Goal: Information Seeking & Learning: Learn about a topic

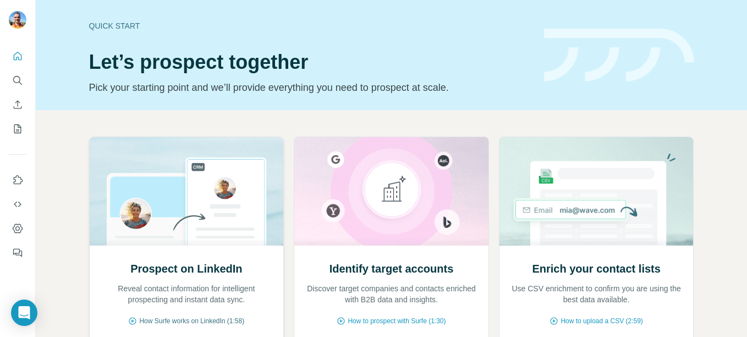
click at [226, 319] on span "How Surfe works on LinkedIn (1:58)" at bounding box center [191, 321] width 105 height 10
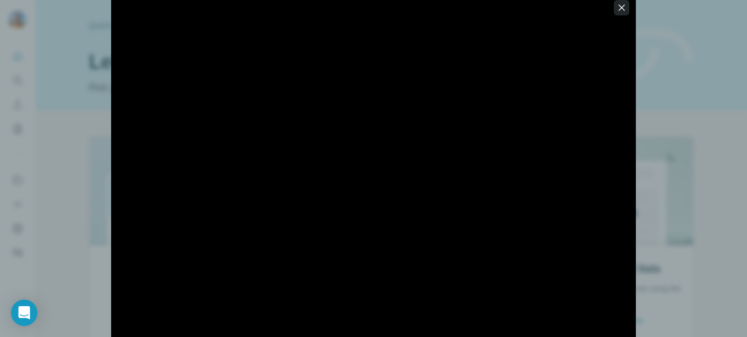
click at [625, 9] on icon "button" at bounding box center [621, 7] width 11 height 11
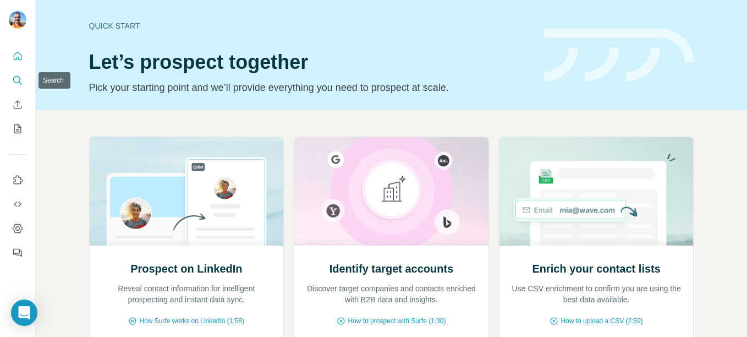
click at [14, 79] on icon "Search" at bounding box center [17, 80] width 11 height 11
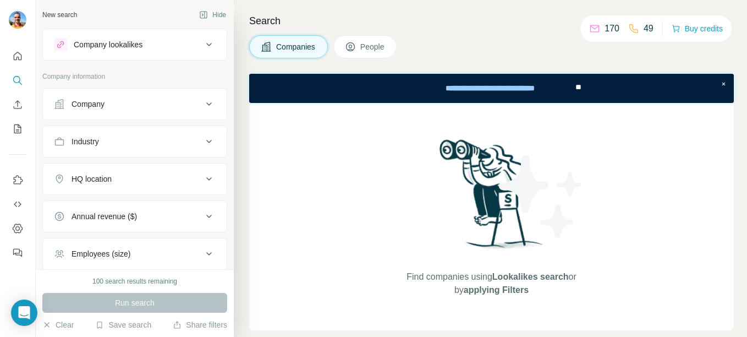
scroll to position [106, 0]
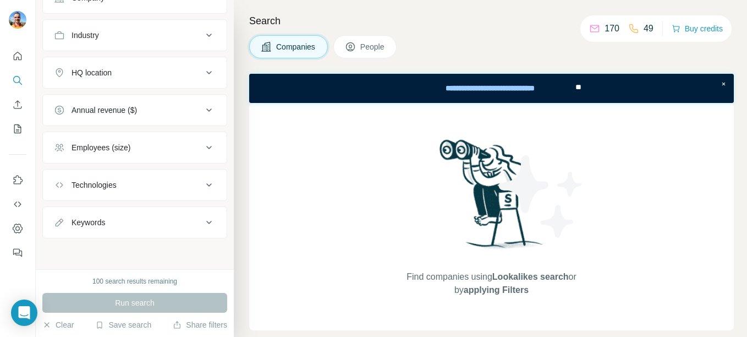
click at [150, 232] on button "Keywords" at bounding box center [135, 222] width 184 height 26
click at [161, 119] on button "Annual revenue ($)" at bounding box center [135, 110] width 184 height 26
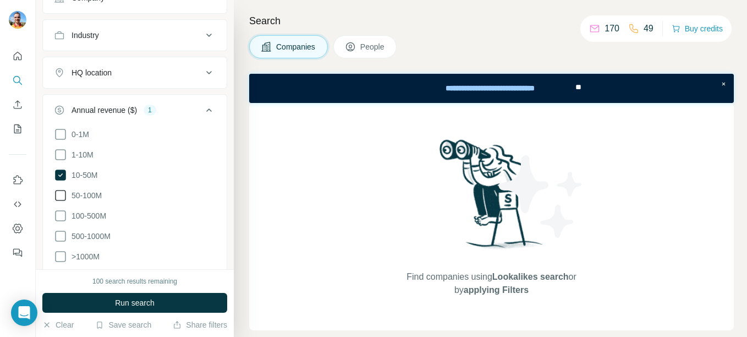
click at [87, 192] on span "50-100M" at bounding box center [84, 195] width 35 height 11
drag, startPoint x: 95, startPoint y: 205, endPoint x: 145, endPoint y: 228, distance: 54.9
click at [145, 228] on ul "0-1M 1-10M 10-50M 50-100M 100-500M 500-1000M >1000M" at bounding box center [135, 196] width 162 height 136
click at [222, 64] on div "New search Hide Company lookalikes Company information Company Industry HQ loca…" at bounding box center [135, 134] width 198 height 269
click at [192, 72] on div "HQ location" at bounding box center [128, 72] width 149 height 11
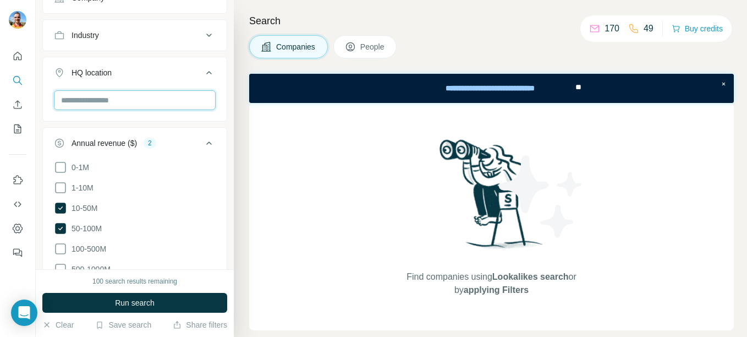
click at [99, 96] on input "text" at bounding box center [135, 100] width 162 height 20
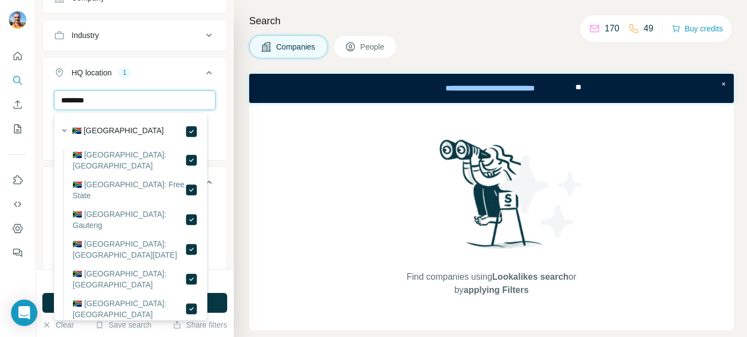
drag, startPoint x: 122, startPoint y: 108, endPoint x: 3, endPoint y: 90, distance: 120.7
click at [3, 90] on div "New search Hide Company lookalikes Company information Company Industry HQ loca…" at bounding box center [373, 168] width 747 height 337
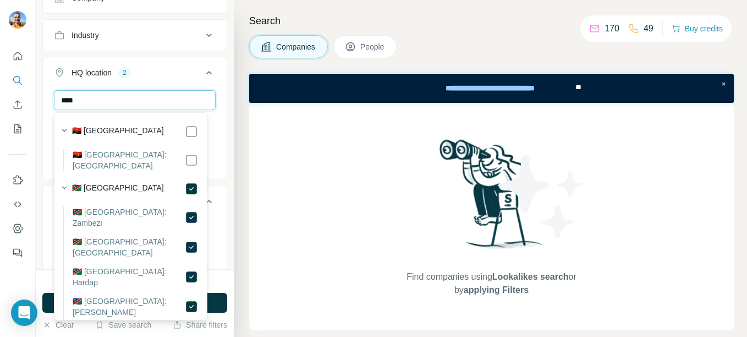
click at [140, 96] on input "****" at bounding box center [135, 100] width 162 height 20
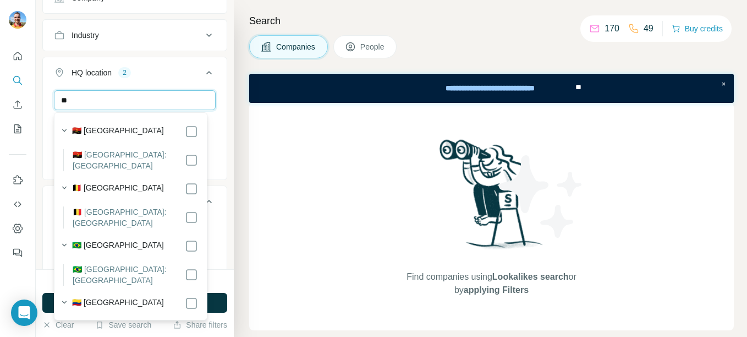
type input "*"
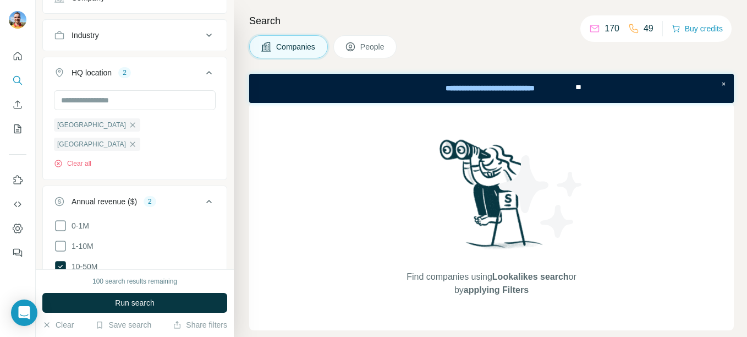
click at [154, 83] on button "HQ location 2" at bounding box center [135, 74] width 184 height 31
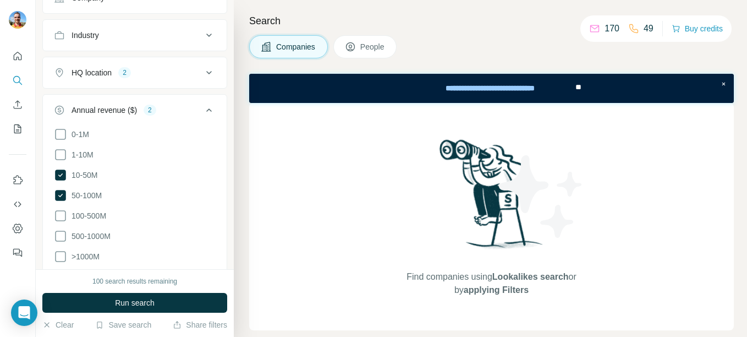
click at [154, 83] on button "HQ location 2" at bounding box center [135, 72] width 184 height 26
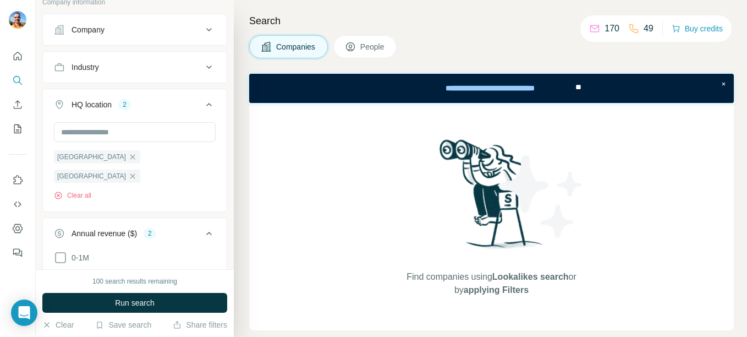
scroll to position [74, 0]
click at [165, 64] on div "Industry" at bounding box center [128, 67] width 149 height 11
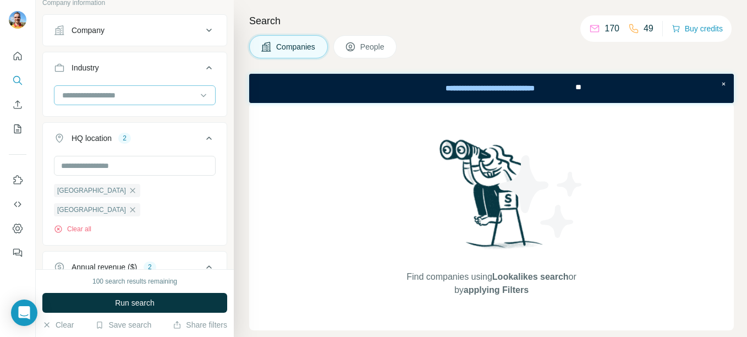
click at [104, 101] on div at bounding box center [129, 95] width 136 height 19
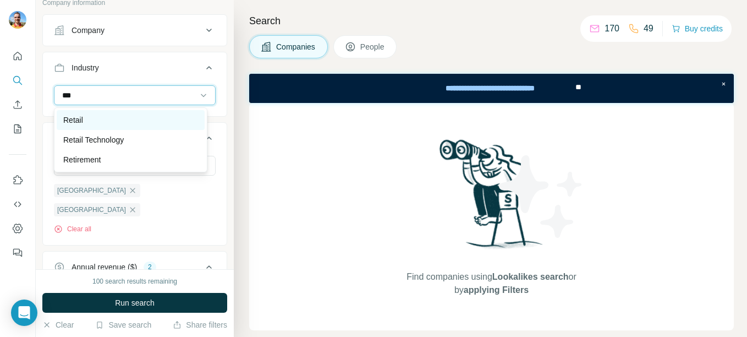
type input "***"
click at [98, 121] on div "Retail" at bounding box center [130, 119] width 135 height 11
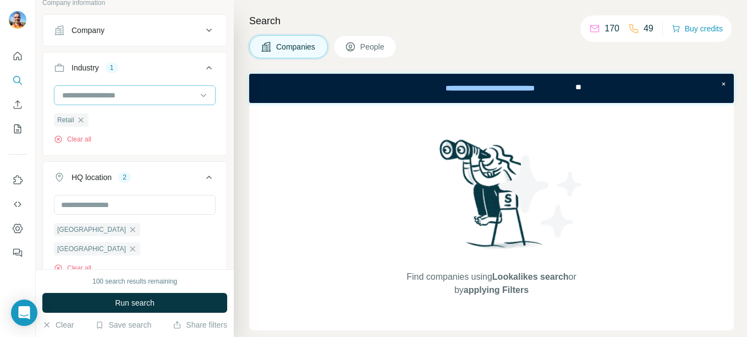
click at [90, 97] on input at bounding box center [129, 95] width 136 height 12
click at [126, 95] on input at bounding box center [129, 95] width 136 height 12
click at [89, 89] on div at bounding box center [129, 95] width 136 height 19
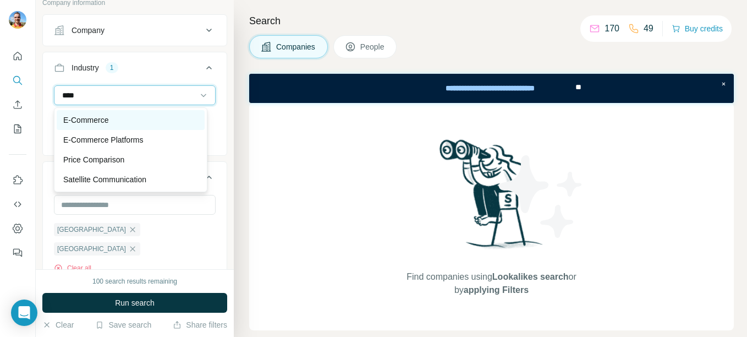
type input "****"
click at [118, 124] on div "E-Commerce" at bounding box center [130, 119] width 135 height 11
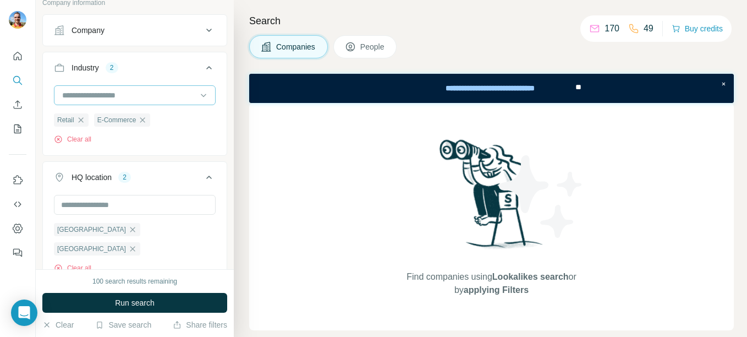
click at [129, 94] on input at bounding box center [129, 95] width 136 height 12
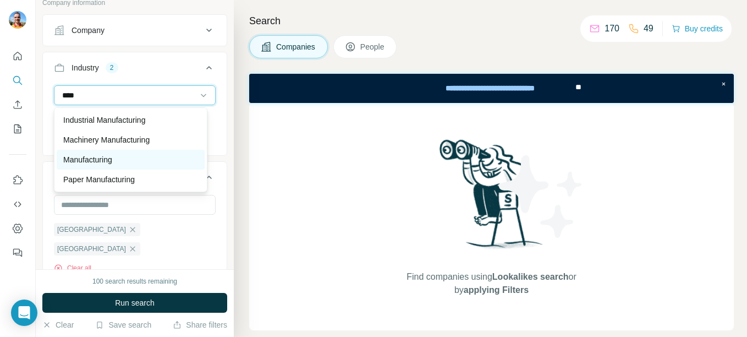
type input "****"
click at [124, 164] on div "Manufacturing" at bounding box center [130, 159] width 135 height 11
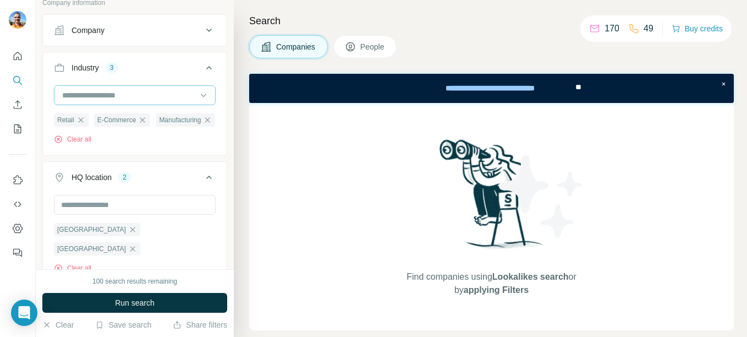
click at [135, 92] on input at bounding box center [129, 95] width 136 height 12
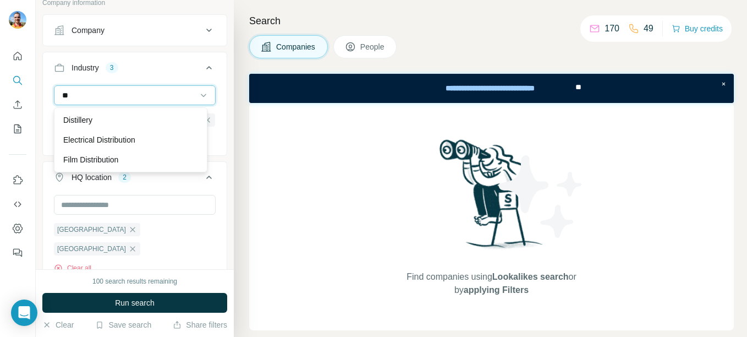
type input "*"
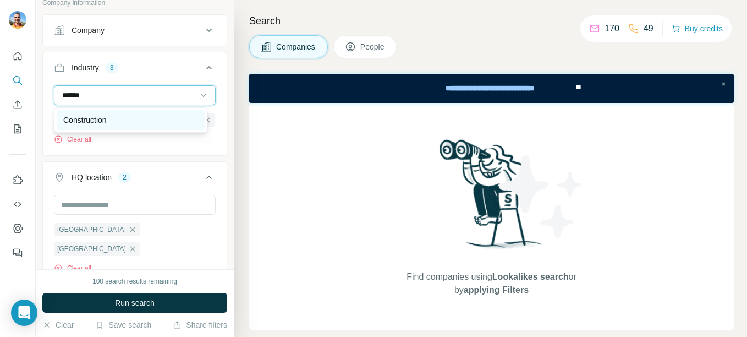
type input "******"
click at [129, 121] on div "Construction" at bounding box center [130, 119] width 135 height 11
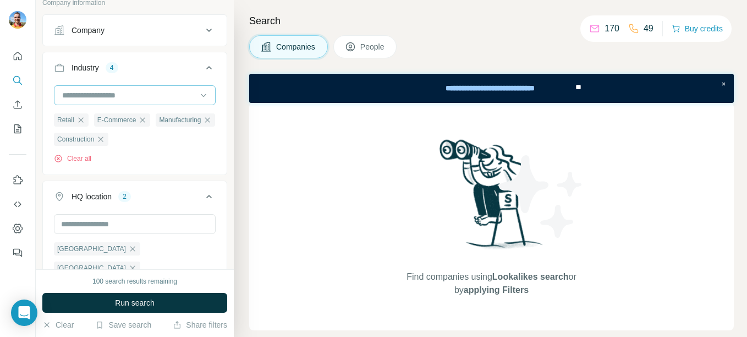
click at [122, 94] on input at bounding box center [129, 95] width 136 height 12
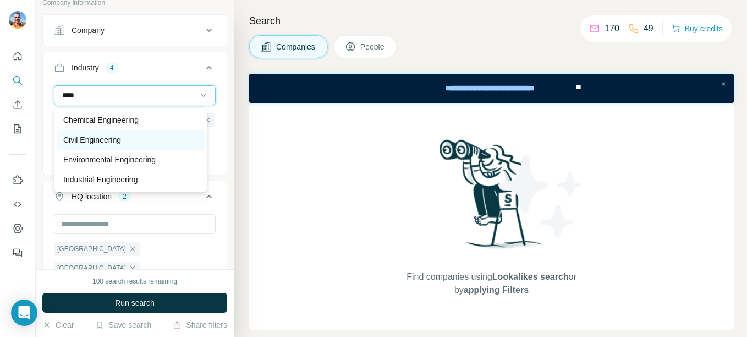
type input "****"
click at [157, 149] on div "Civil Engineering" at bounding box center [131, 140] width 148 height 20
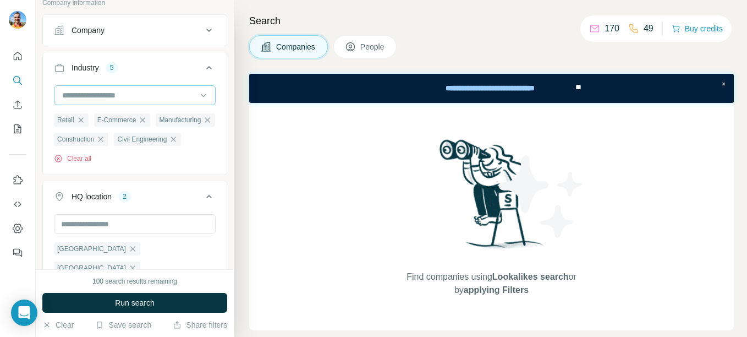
click at [124, 92] on input at bounding box center [129, 95] width 136 height 12
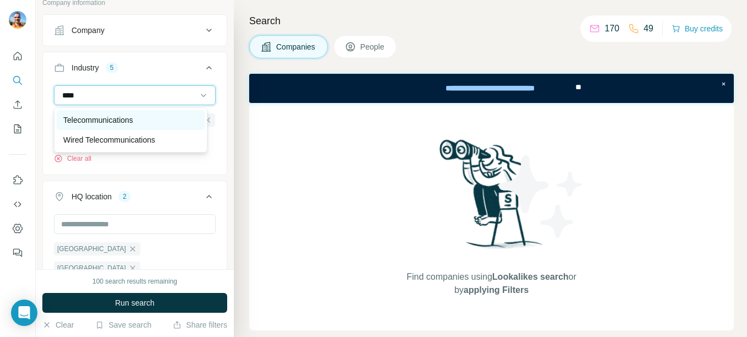
type input "****"
click at [133, 118] on p "Telecommunications" at bounding box center [98, 119] width 70 height 11
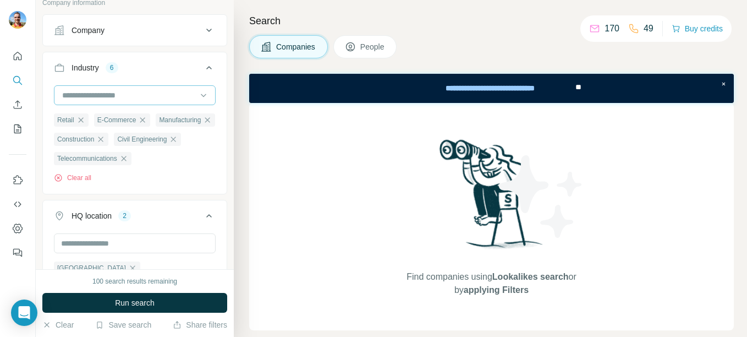
click at [112, 94] on input at bounding box center [129, 95] width 136 height 12
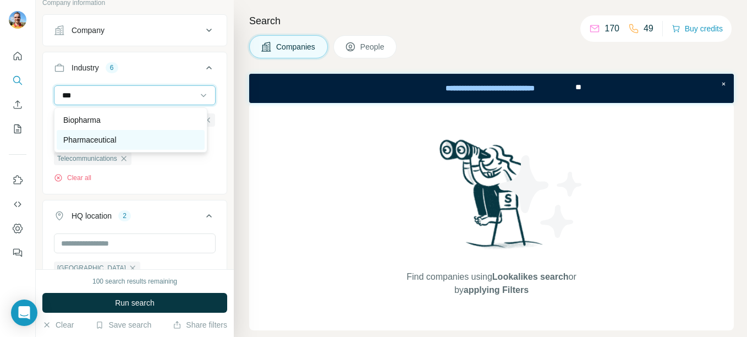
type input "***"
click at [159, 143] on div "Pharmaceutical" at bounding box center [130, 139] width 135 height 11
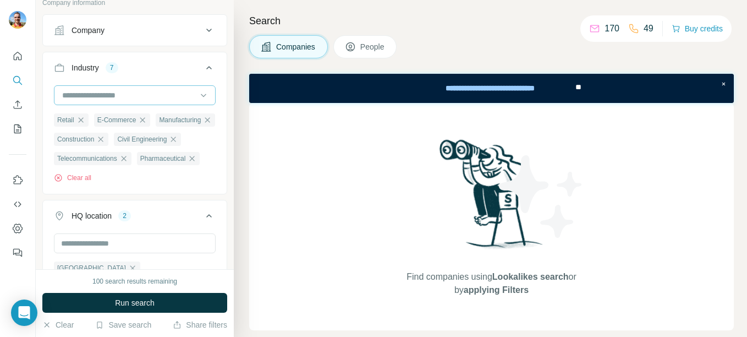
click at [112, 93] on input at bounding box center [129, 95] width 136 height 12
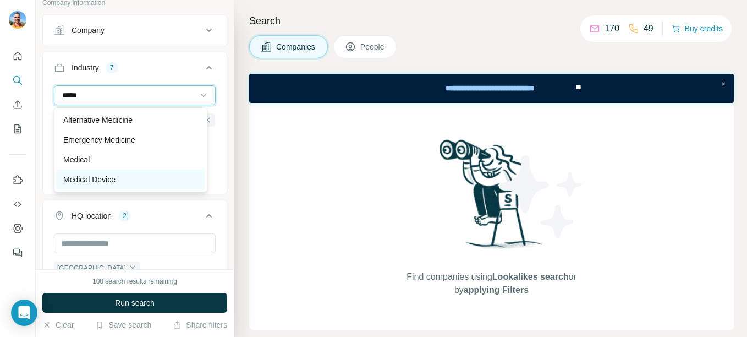
type input "*****"
click at [143, 176] on div "Medical Device" at bounding box center [130, 179] width 135 height 11
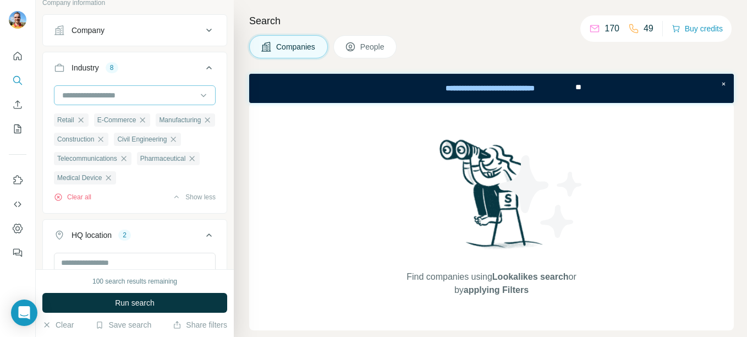
click at [120, 101] on div at bounding box center [129, 95] width 136 height 19
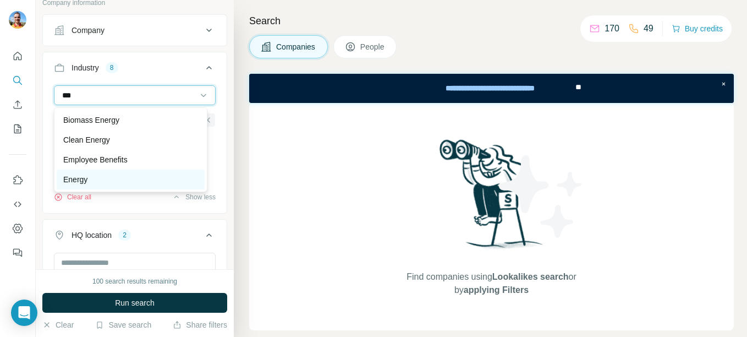
type input "***"
click at [110, 178] on div "Energy" at bounding box center [130, 179] width 135 height 11
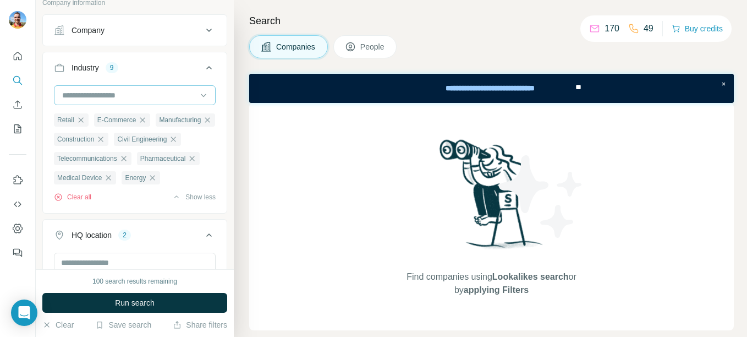
click at [116, 100] on input at bounding box center [129, 95] width 136 height 12
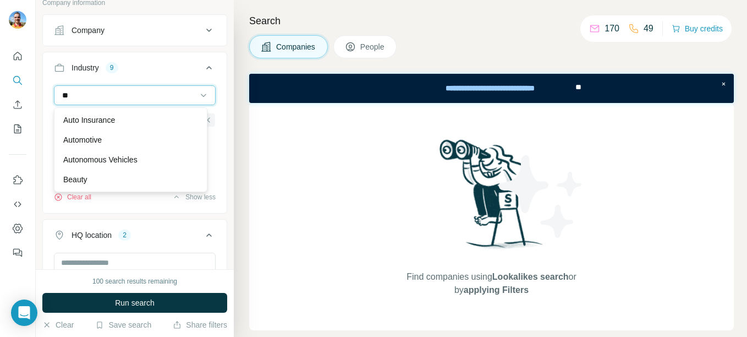
type input "*"
type input "****"
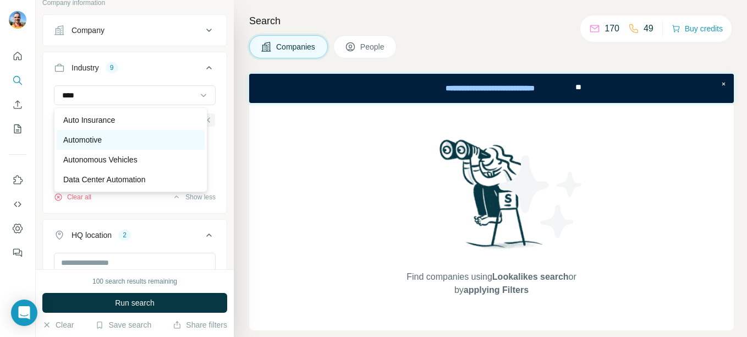
click at [131, 147] on div "Automotive" at bounding box center [131, 140] width 148 height 20
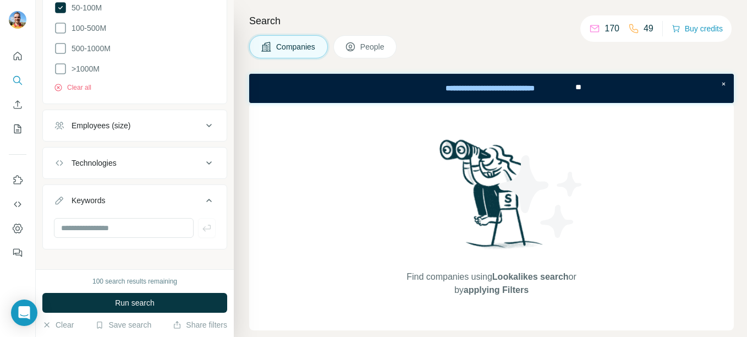
scroll to position [535, 0]
click at [61, 27] on icon at bounding box center [60, 27] width 13 height 13
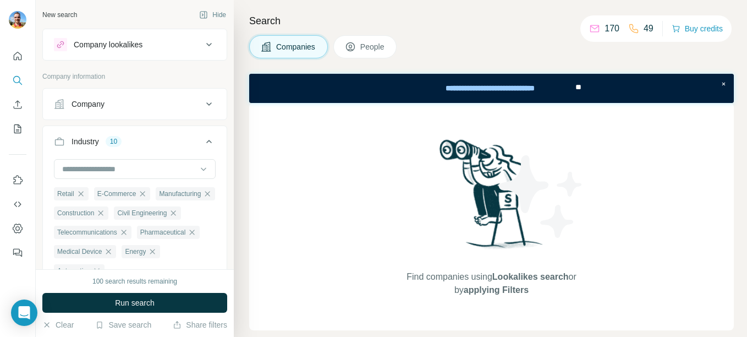
scroll to position [545, 0]
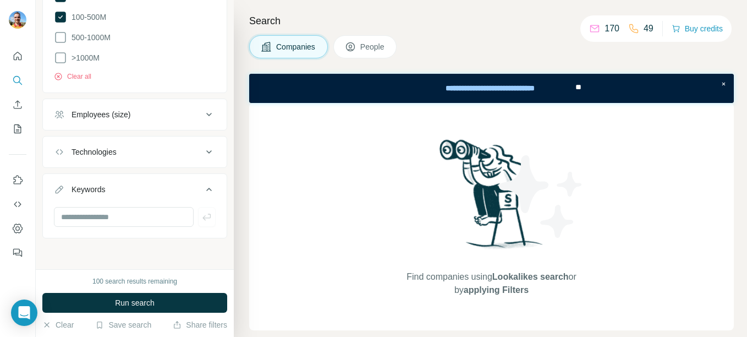
click at [193, 165] on button "Technologies" at bounding box center [135, 152] width 184 height 26
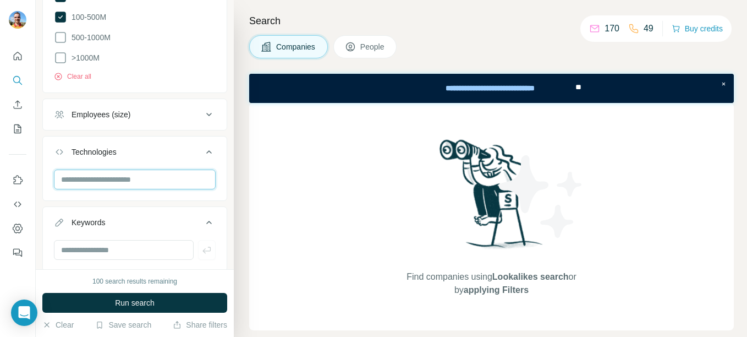
click at [156, 179] on input "text" at bounding box center [135, 180] width 162 height 20
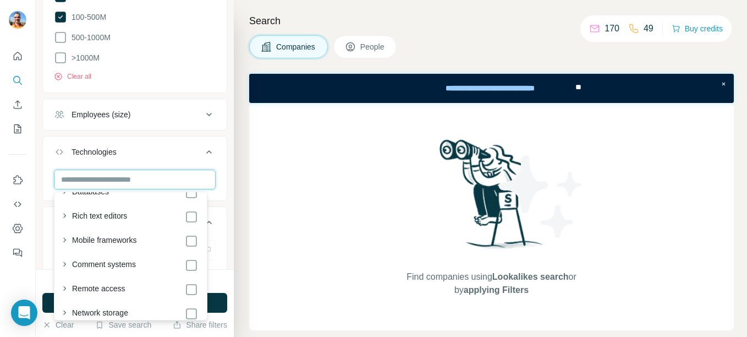
scroll to position [2125, 0]
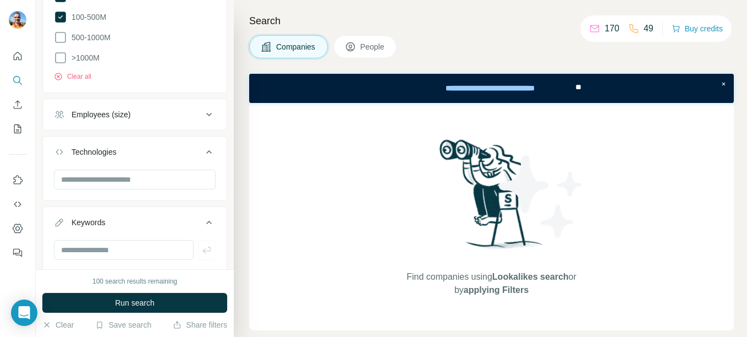
click at [203, 152] on icon at bounding box center [209, 151] width 13 height 13
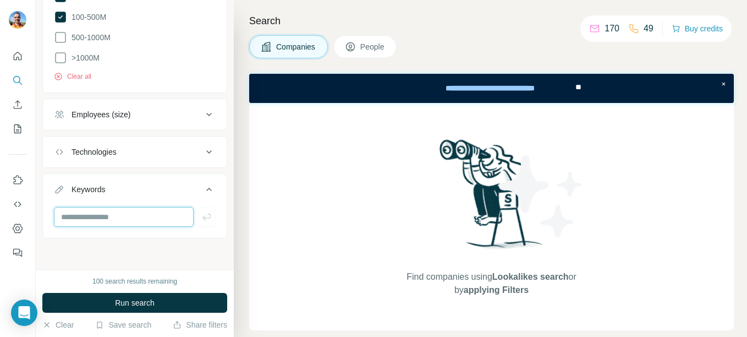
click at [152, 218] on input "text" at bounding box center [124, 217] width 140 height 20
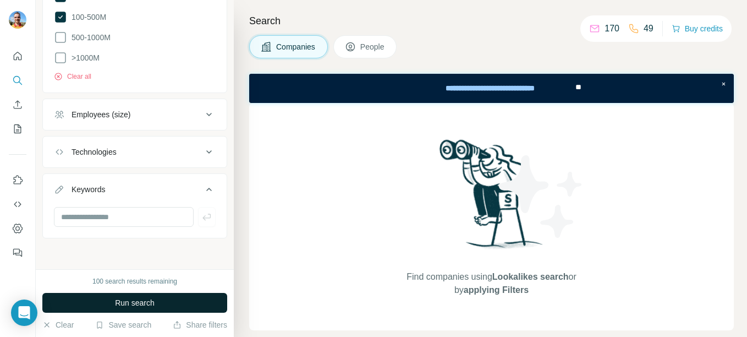
click at [144, 296] on button "Run search" at bounding box center [134, 303] width 185 height 20
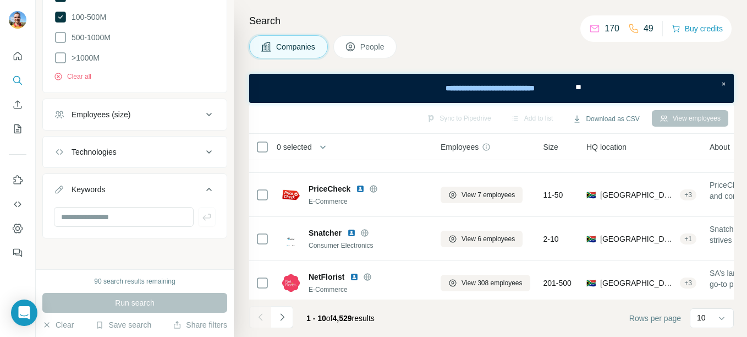
scroll to position [0, 0]
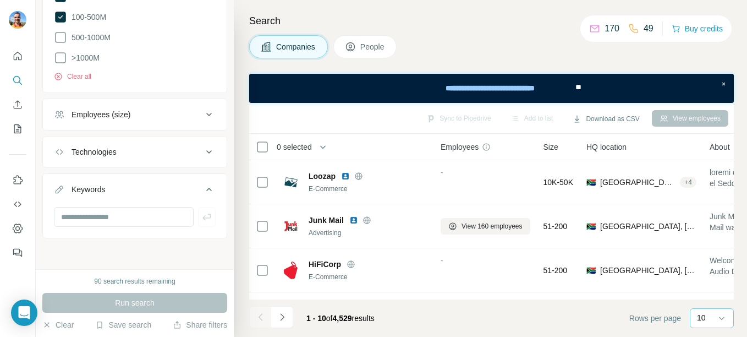
click at [714, 321] on div "10" at bounding box center [711, 317] width 28 height 11
click at [707, 237] on p "60" at bounding box center [703, 233] width 9 height 11
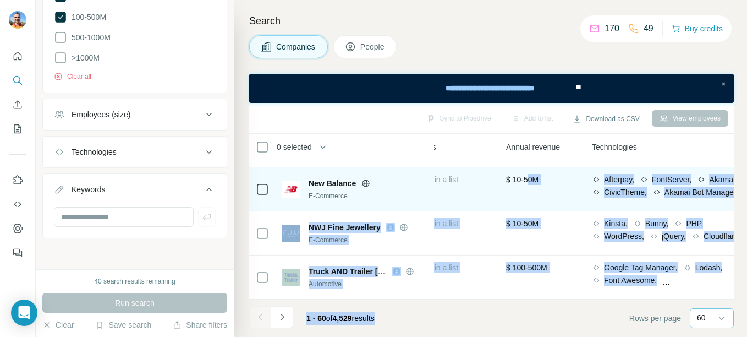
drag, startPoint x: 507, startPoint y: 321, endPoint x: 538, endPoint y: 178, distance: 146.4
click at [538, 178] on div "Sync to Pipedrive Add to list Download as CSV View employees 0 selected Compani…" at bounding box center [491, 220] width 485 height 234
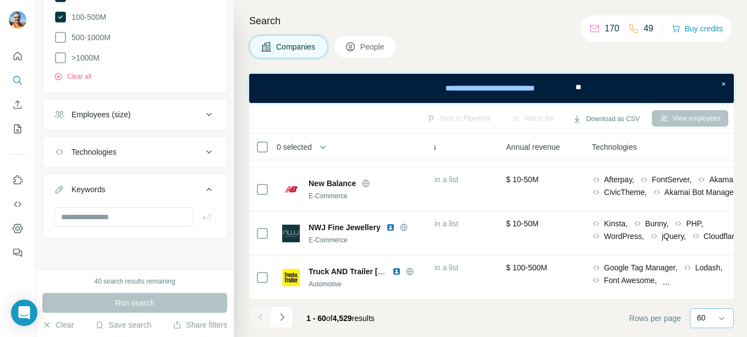
click at [390, 118] on div "Sync to Pipedrive Add to list Download as CSV View employees" at bounding box center [492, 117] width 474 height 19
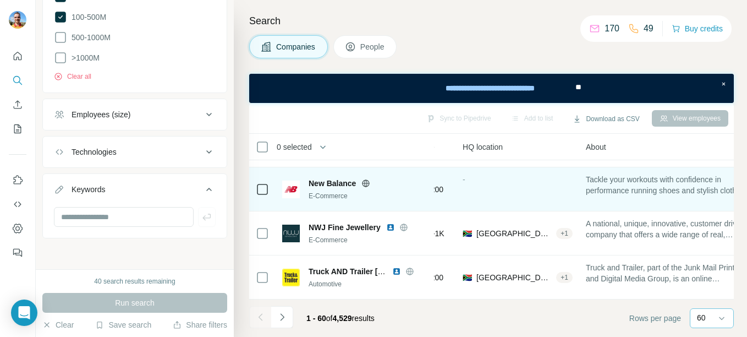
scroll to position [2508, 0]
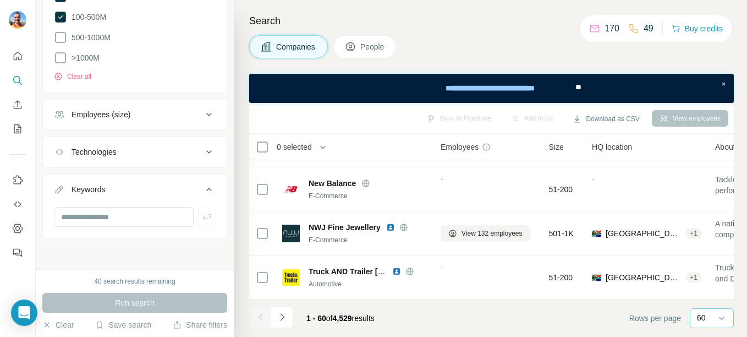
click at [688, 120] on div "View employees" at bounding box center [690, 118] width 76 height 17
click at [667, 117] on div "View employees" at bounding box center [690, 118] width 76 height 17
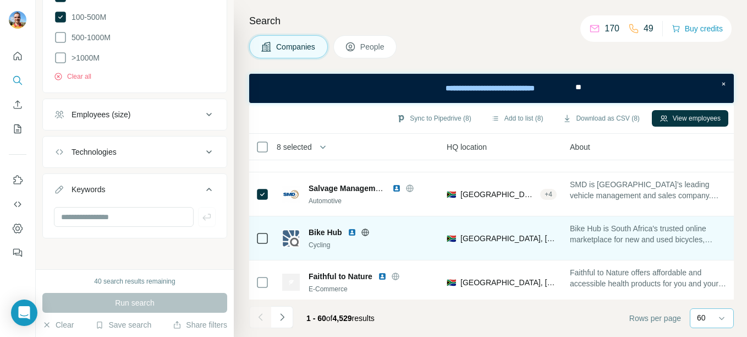
scroll to position [472, 146]
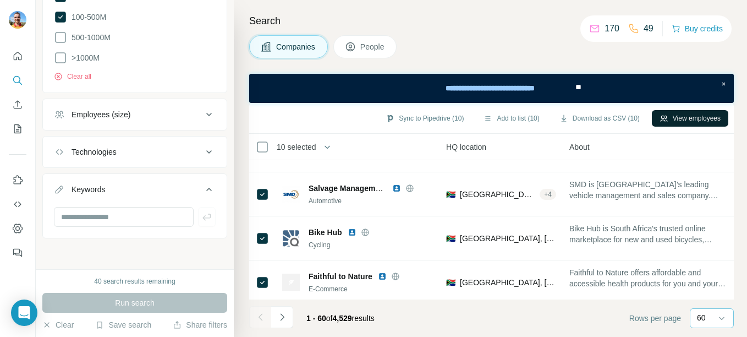
click at [667, 119] on button "View employees" at bounding box center [690, 118] width 76 height 17
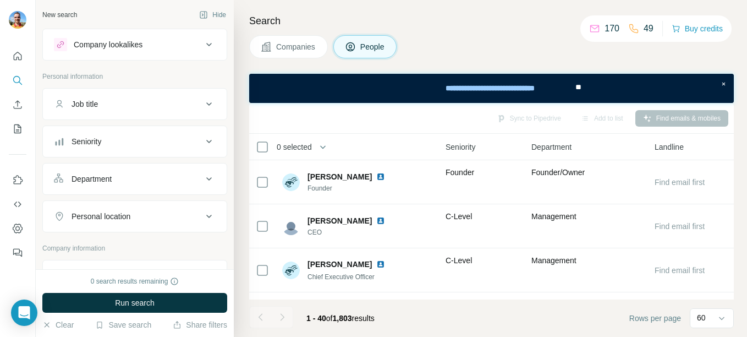
click at [166, 41] on div "Company lookalikes" at bounding box center [128, 44] width 149 height 13
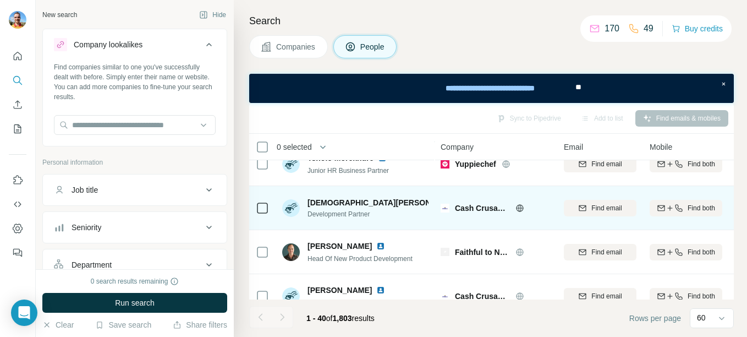
scroll to position [534, 0]
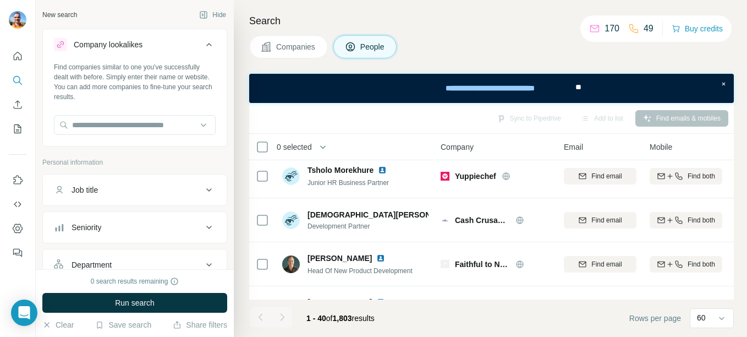
click at [131, 195] on button "Job title" at bounding box center [135, 190] width 184 height 26
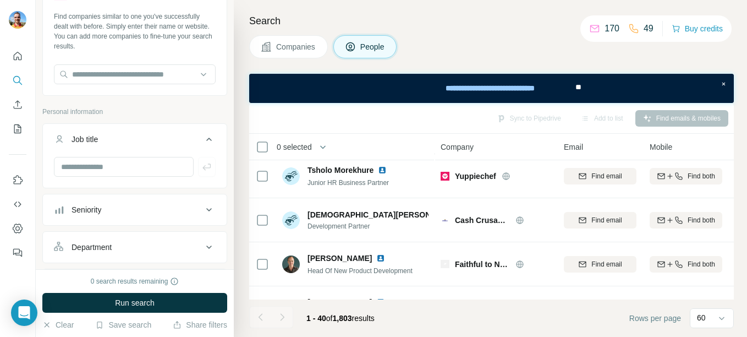
scroll to position [51, 0]
click at [163, 166] on input "text" at bounding box center [124, 166] width 140 height 20
click at [203, 205] on icon at bounding box center [209, 209] width 13 height 13
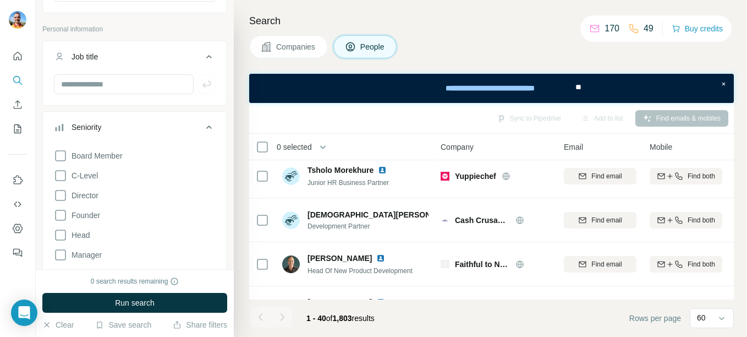
scroll to position [134, 0]
click at [102, 172] on div "Board Member C-Level Director Founder Head Manager Other Owner Partner VP" at bounding box center [135, 242] width 162 height 196
click at [61, 176] on icon at bounding box center [60, 174] width 13 height 13
click at [63, 193] on icon at bounding box center [60, 194] width 13 height 13
click at [64, 214] on icon at bounding box center [60, 214] width 13 height 13
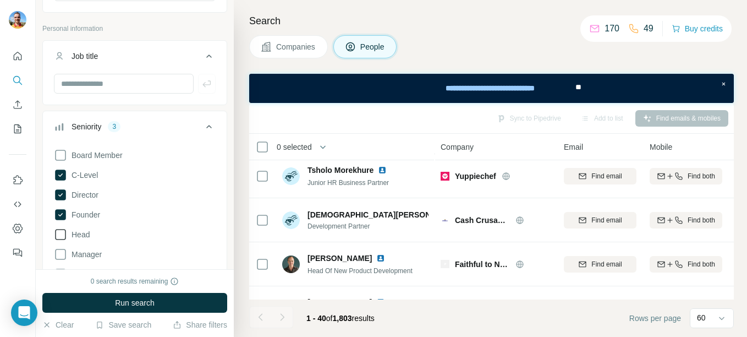
click at [79, 239] on span "Head" at bounding box center [78, 234] width 23 height 11
click at [204, 125] on icon at bounding box center [209, 126] width 13 height 13
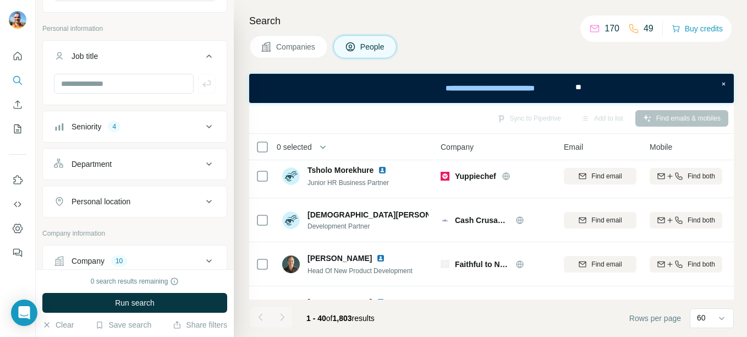
click at [180, 163] on div "Department" at bounding box center [128, 163] width 149 height 11
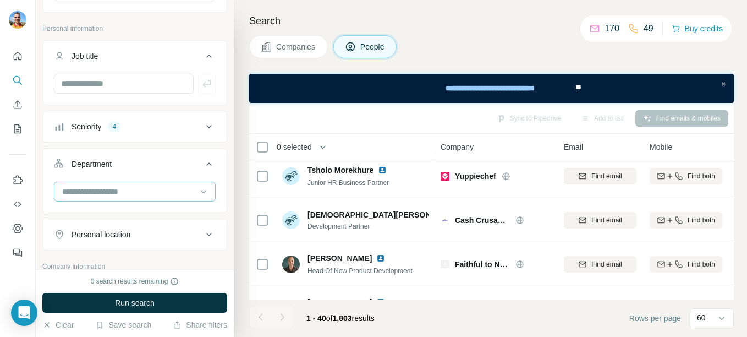
click at [152, 188] on input at bounding box center [129, 191] width 136 height 12
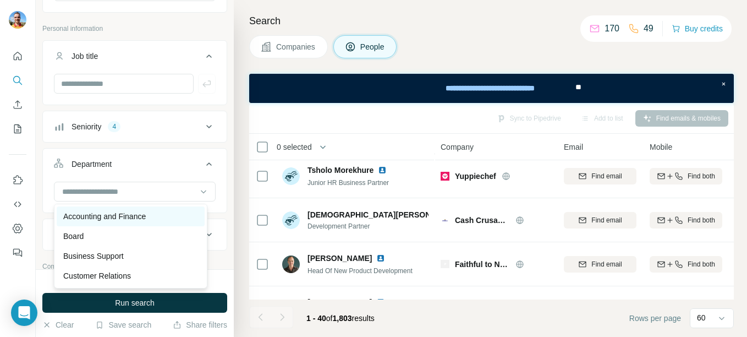
click at [134, 220] on p "Accounting and Finance" at bounding box center [104, 216] width 83 height 11
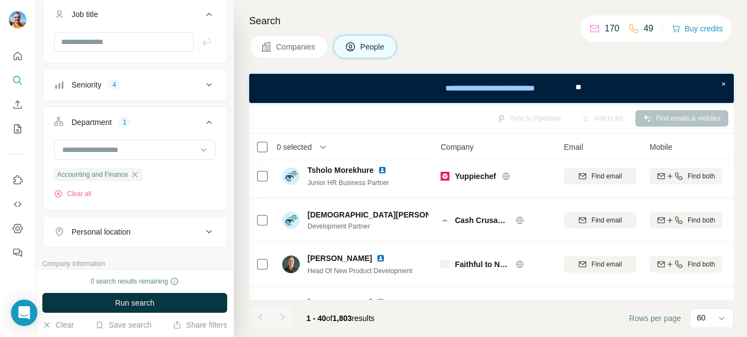
scroll to position [176, 0]
click at [174, 145] on input at bounding box center [129, 149] width 136 height 12
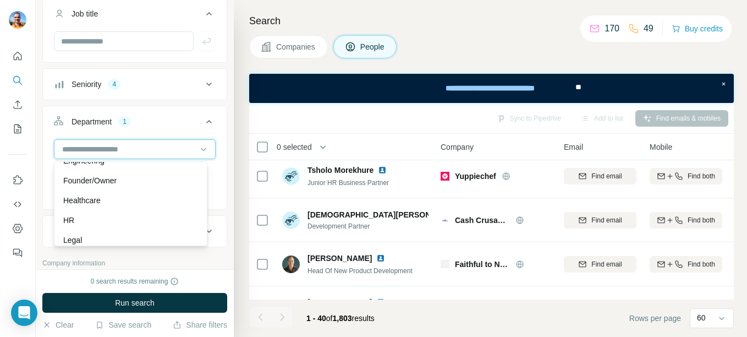
scroll to position [133, 0]
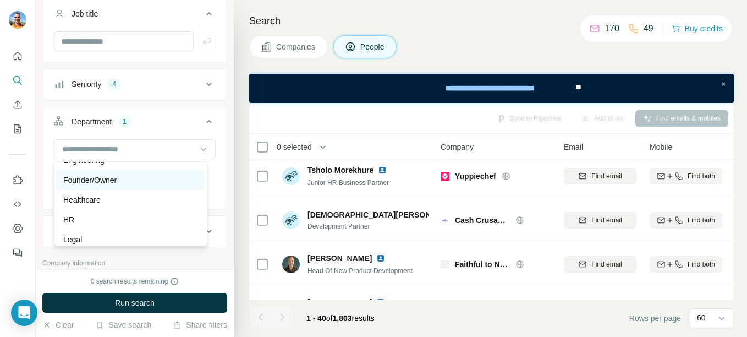
click at [111, 181] on p "Founder/Owner" at bounding box center [89, 179] width 53 height 11
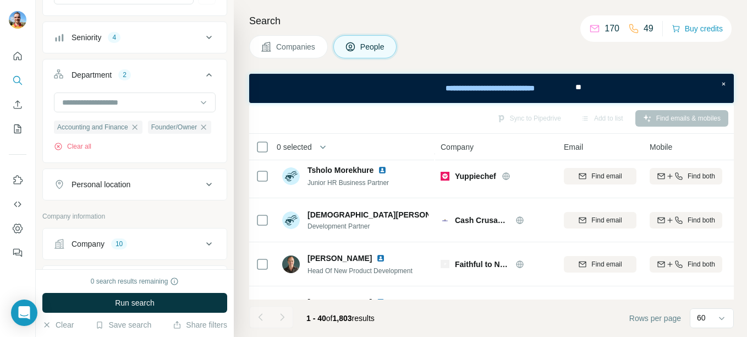
scroll to position [225, 0]
click at [185, 107] on div at bounding box center [129, 100] width 136 height 19
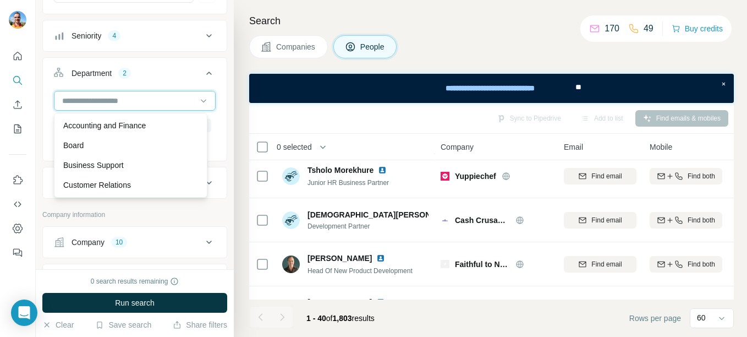
scroll to position [0, 0]
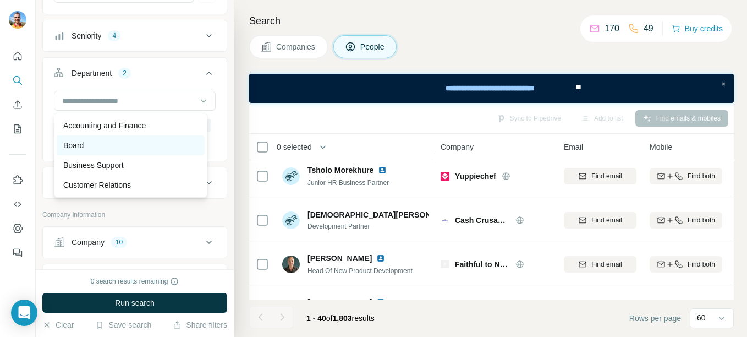
click at [158, 146] on div "Board" at bounding box center [130, 145] width 135 height 11
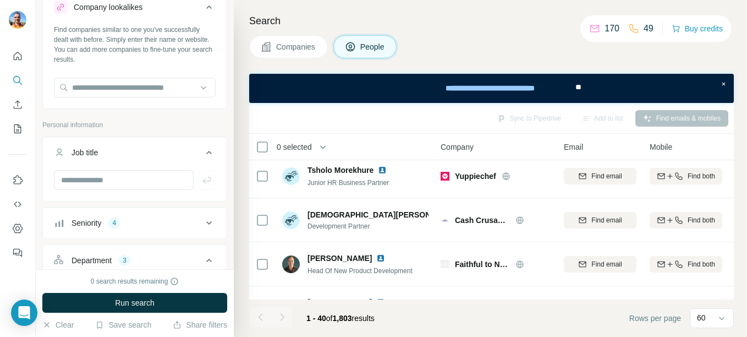
scroll to position [36, 0]
click at [156, 184] on input "text" at bounding box center [124, 181] width 140 height 20
type input "*"
click at [204, 146] on button "Job title" at bounding box center [135, 155] width 184 height 31
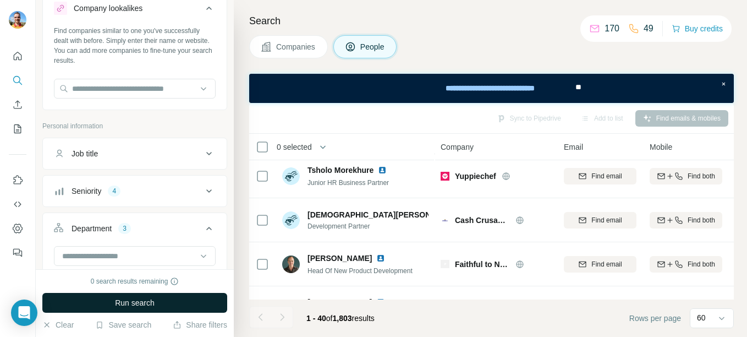
click at [165, 304] on button "Run search" at bounding box center [134, 303] width 185 height 20
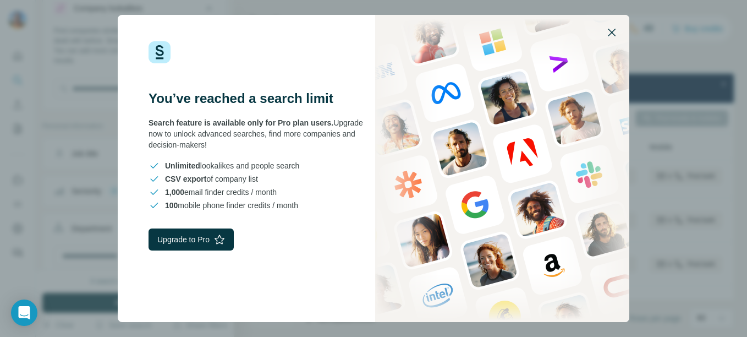
drag, startPoint x: 168, startPoint y: 237, endPoint x: 613, endPoint y: 32, distance: 489.5
click at [613, 32] on icon "button" at bounding box center [612, 33] width 8 height 8
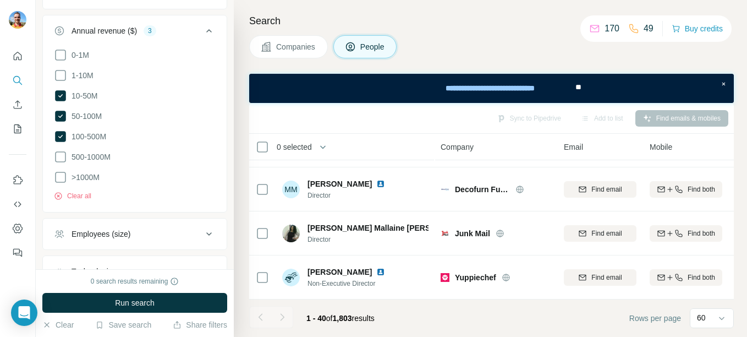
scroll to position [975, 0]
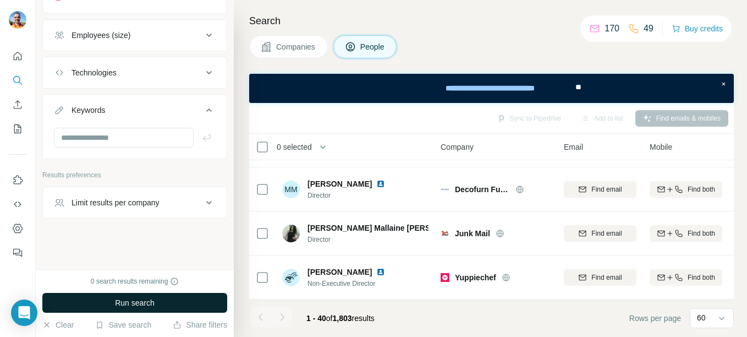
click at [176, 307] on button "Run search" at bounding box center [134, 303] width 185 height 20
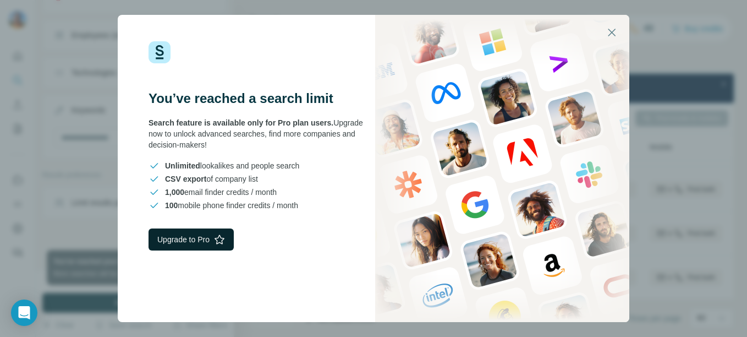
click at [209, 244] on button "Upgrade to Pro" at bounding box center [191, 239] width 85 height 22
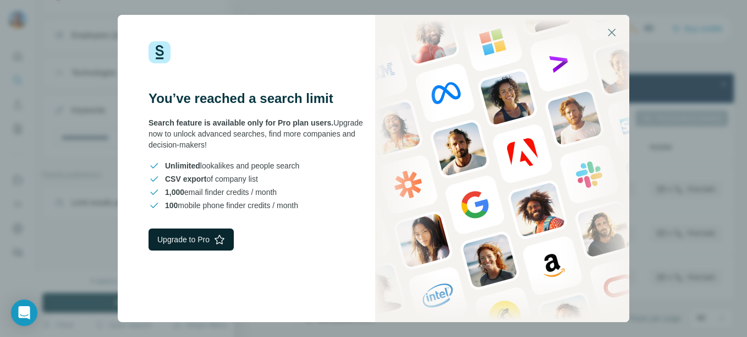
click at [209, 242] on button "Upgrade to Pro" at bounding box center [191, 239] width 85 height 22
click at [618, 32] on icon "button" at bounding box center [611, 32] width 13 height 13
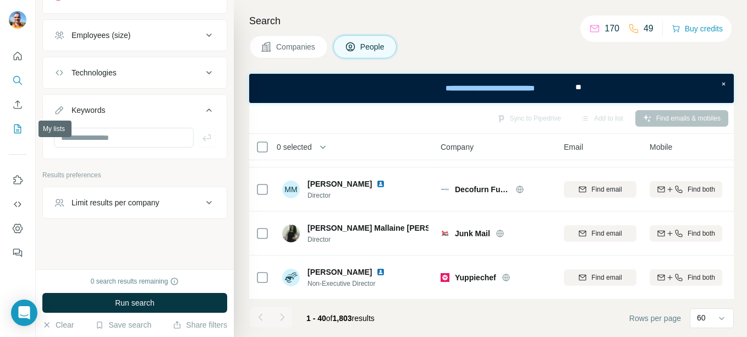
click at [19, 130] on icon "My lists" at bounding box center [19, 127] width 6 height 7
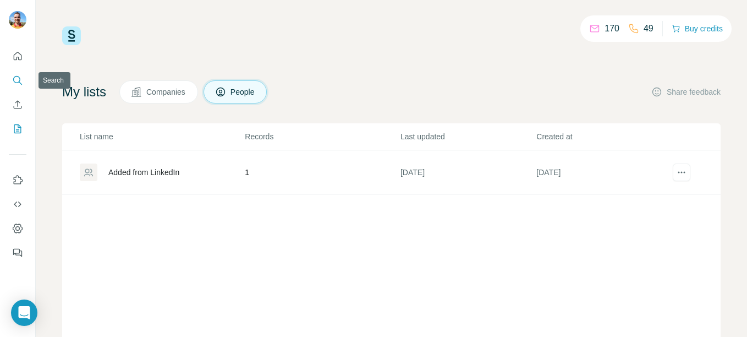
click at [24, 78] on button "Search" at bounding box center [18, 80] width 18 height 20
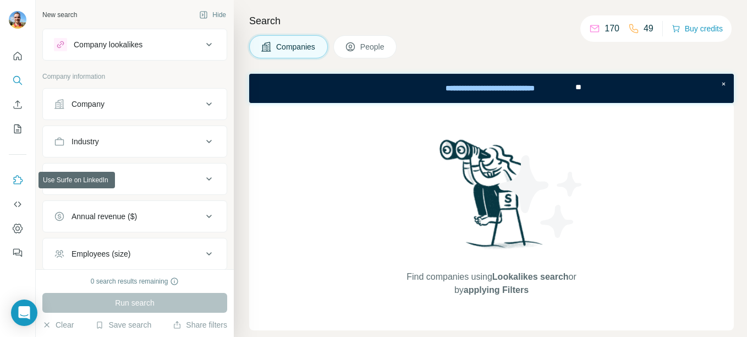
click at [17, 174] on icon "Use Surfe on LinkedIn" at bounding box center [17, 179] width 11 height 11
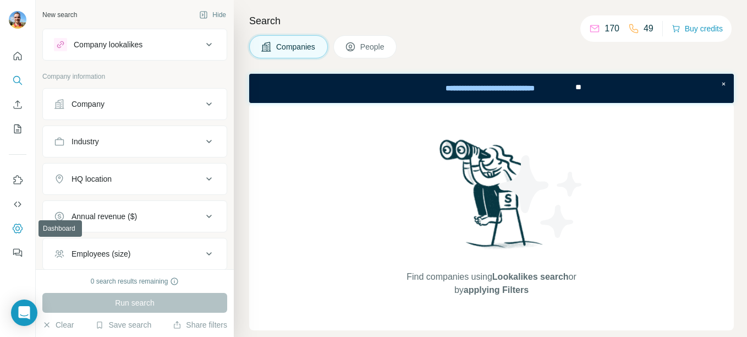
click at [17, 233] on icon "Dashboard" at bounding box center [17, 228] width 11 height 11
click at [378, 40] on button "People" at bounding box center [366, 46] width 64 height 23
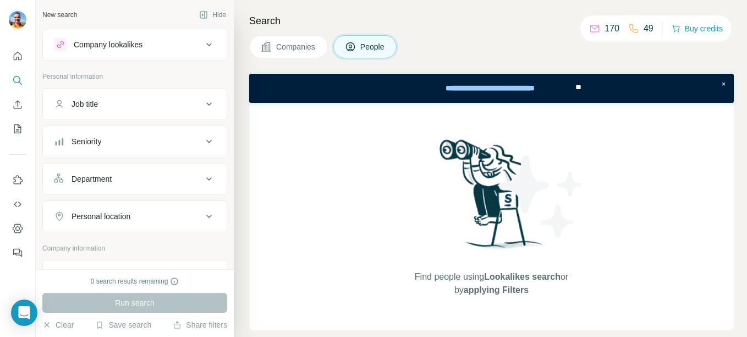
click at [597, 29] on div "170" at bounding box center [604, 28] width 30 height 13
